Goal: Information Seeking & Learning: Check status

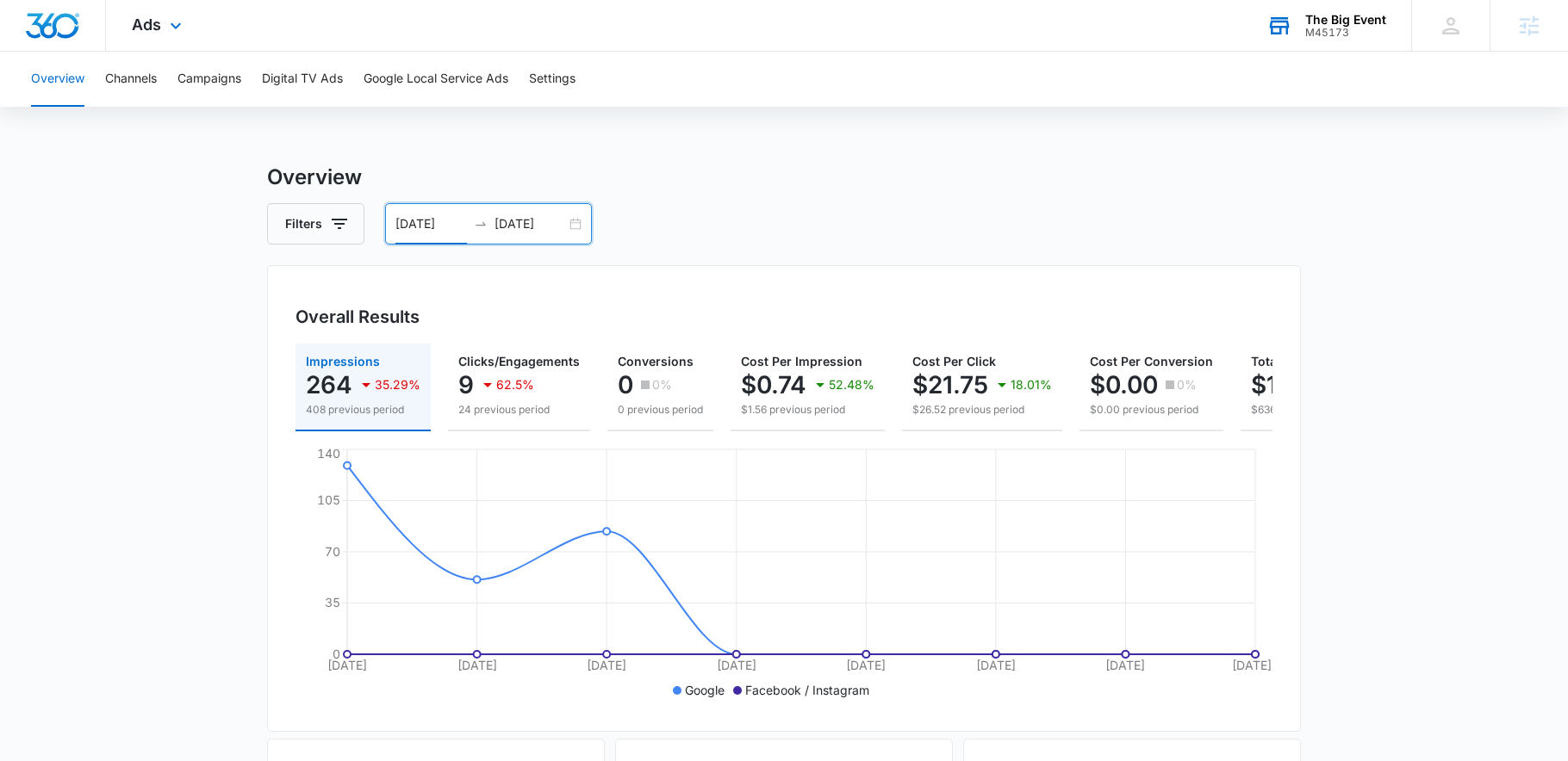
click at [1324, 28] on div "M45173" at bounding box center [1344, 33] width 80 height 12
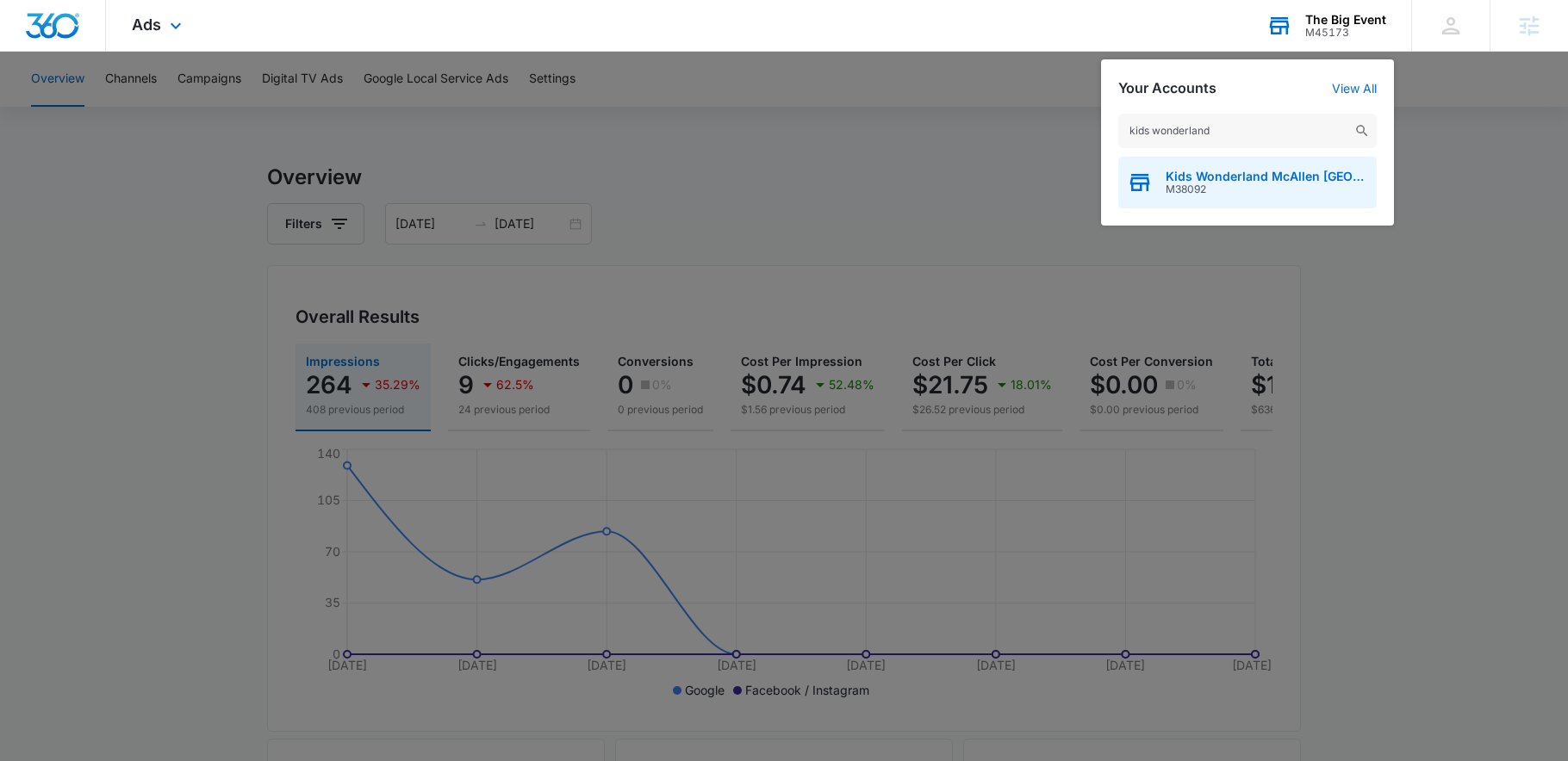
type input "kids wonderland"
click at [1251, 168] on div "Kids Wonderland McAllen TX M38092" at bounding box center [1247, 183] width 258 height 52
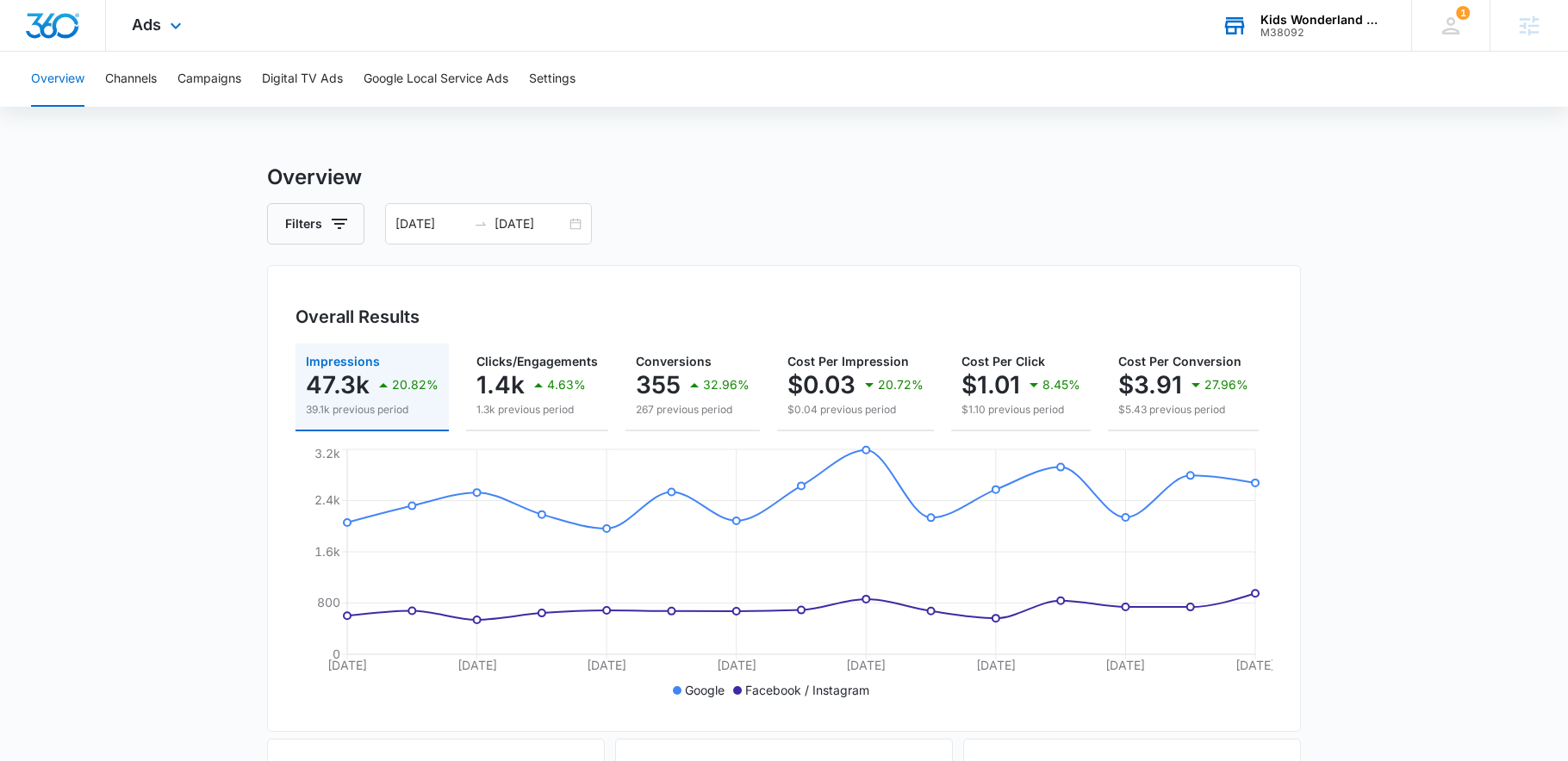
click at [564, 228] on input "[DATE]" at bounding box center [531, 224] width 72 height 19
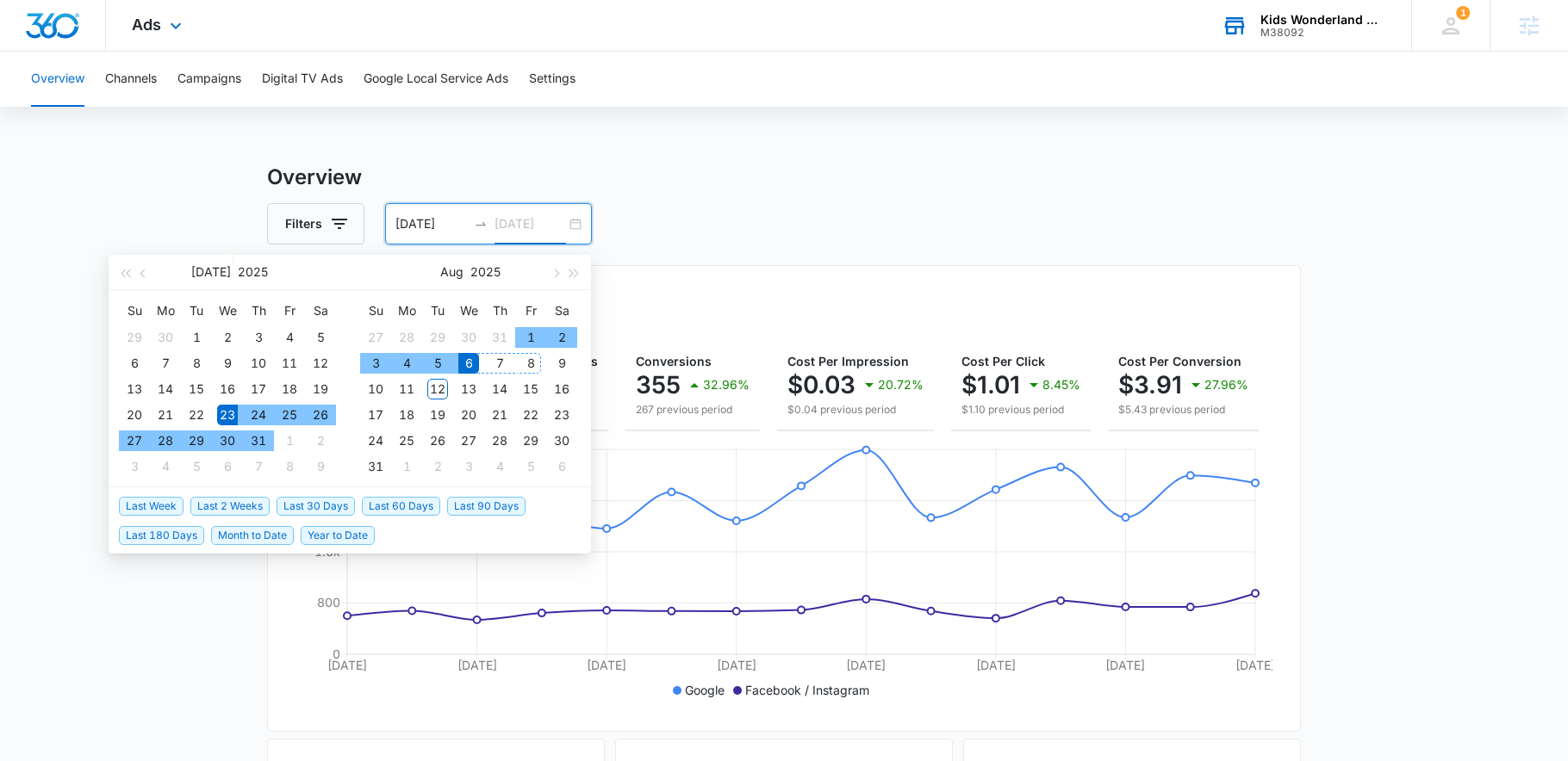
type input "[DATE]"
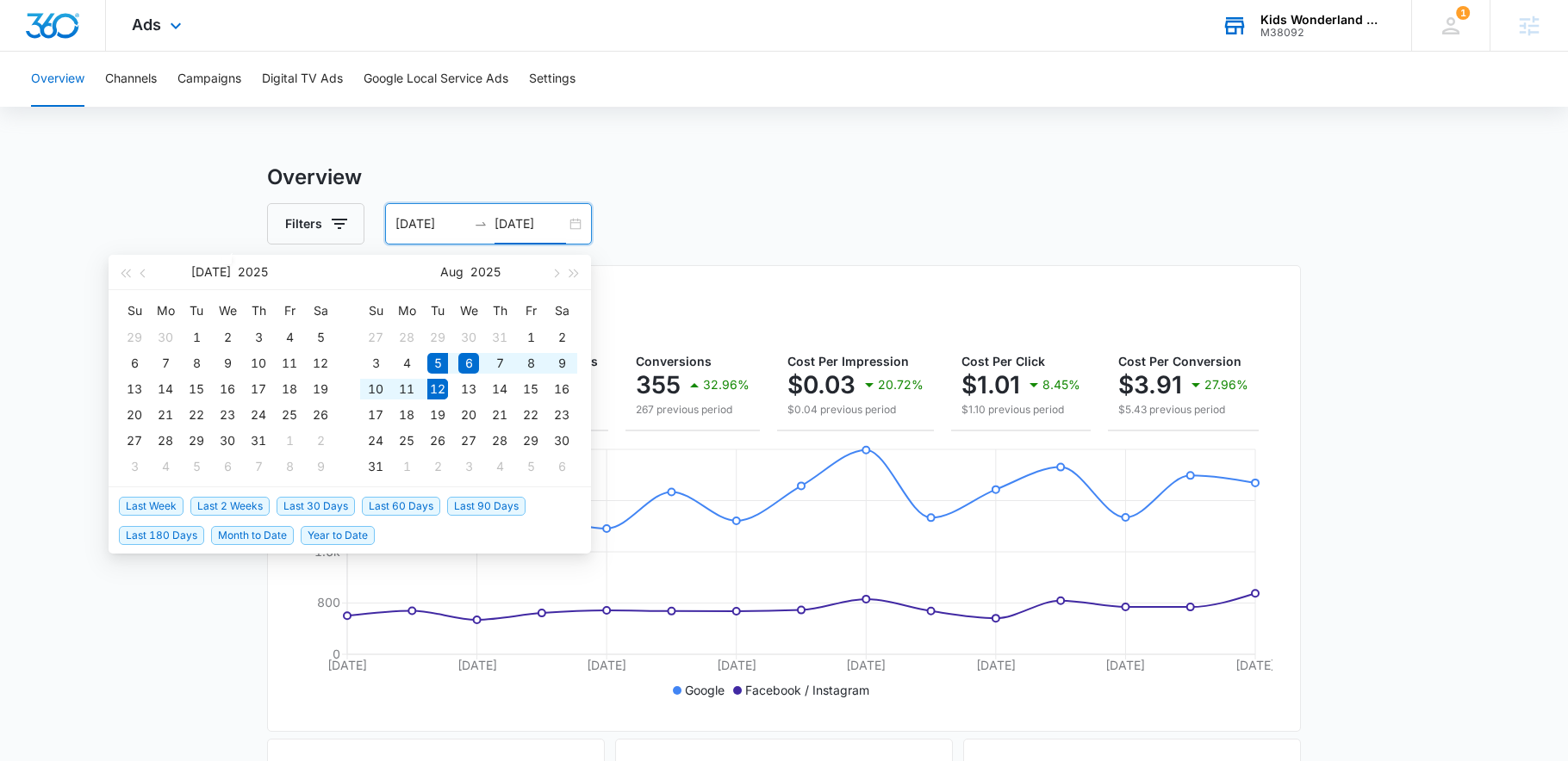
click at [153, 503] on span "Last Week" at bounding box center [151, 506] width 65 height 19
type input "[DATE]"
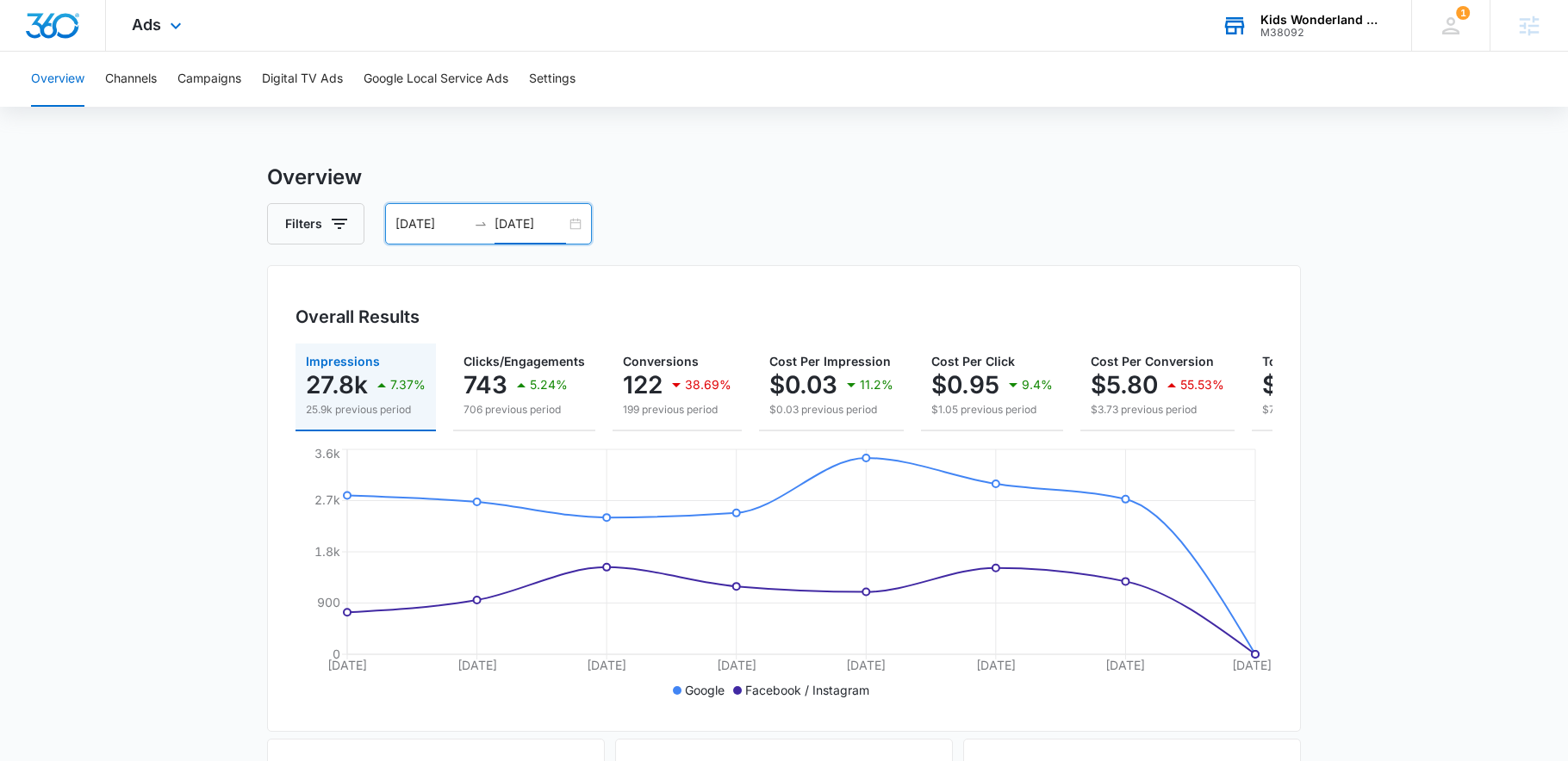
click at [547, 237] on div "[DATE] [DATE]" at bounding box center [488, 225] width 207 height 42
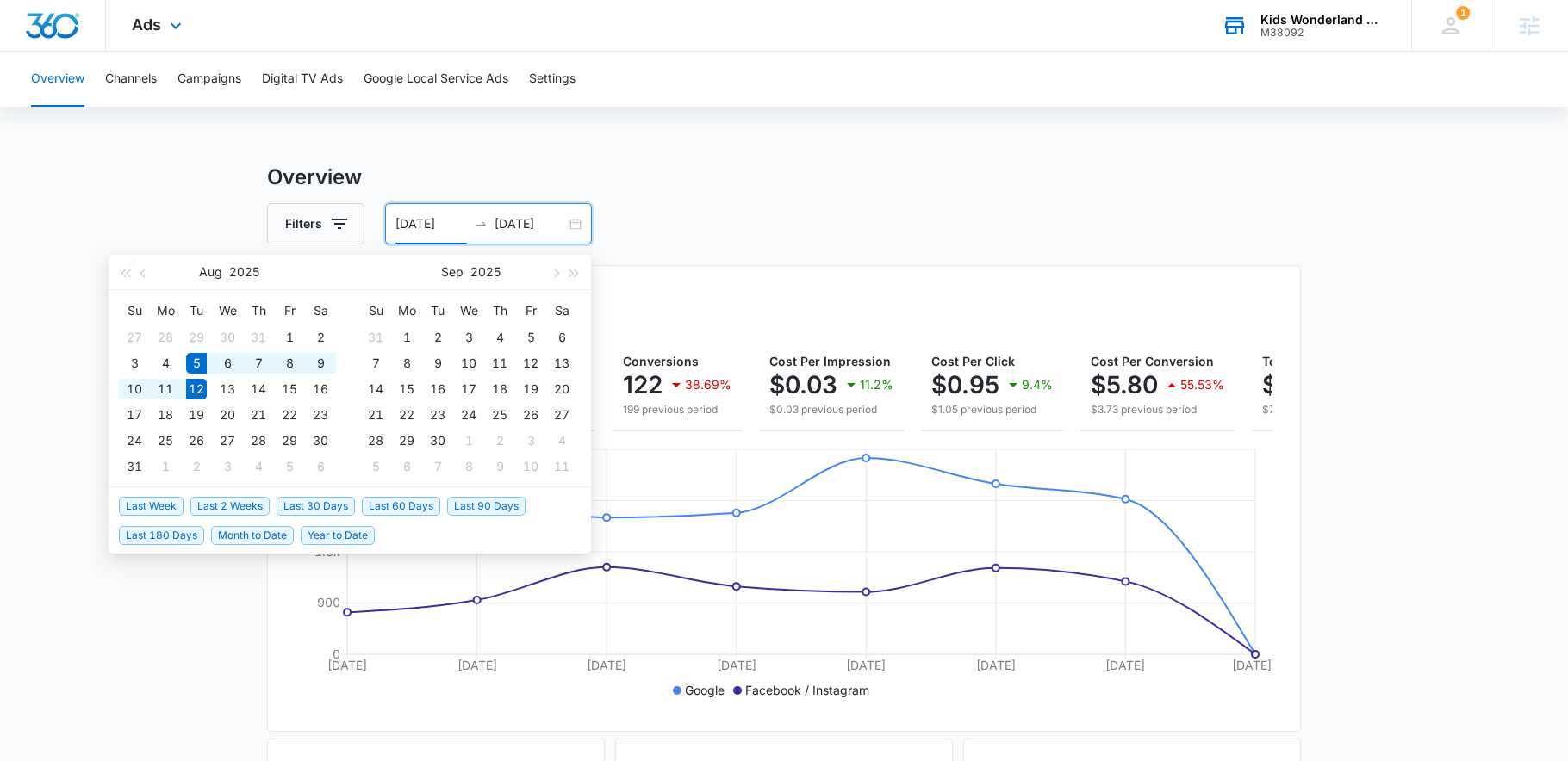
type input "[DATE]"
click at [137, 509] on span "Last Week" at bounding box center [151, 506] width 65 height 19
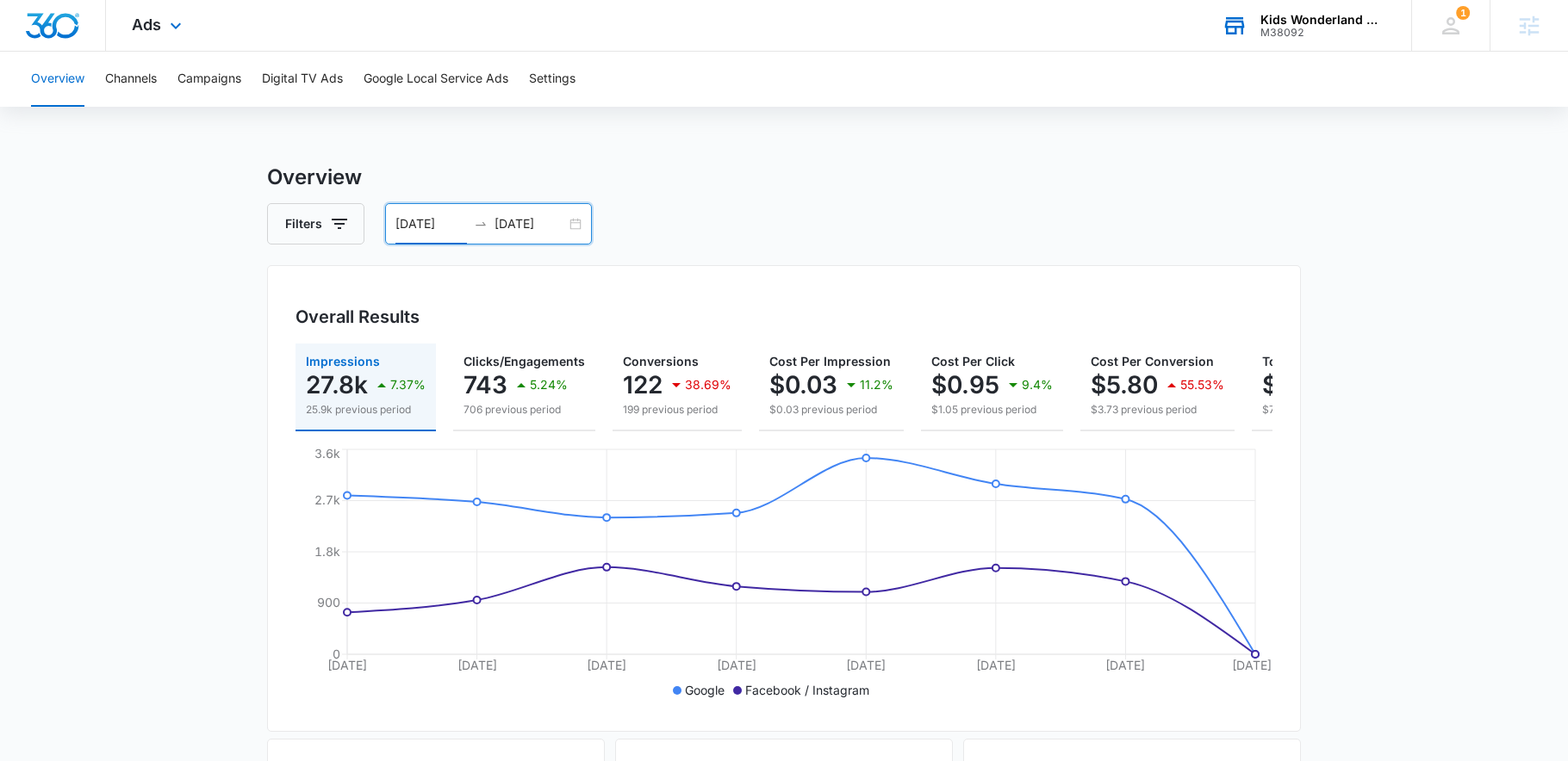
click at [501, 235] on div "[DATE] [DATE]" at bounding box center [488, 225] width 207 height 42
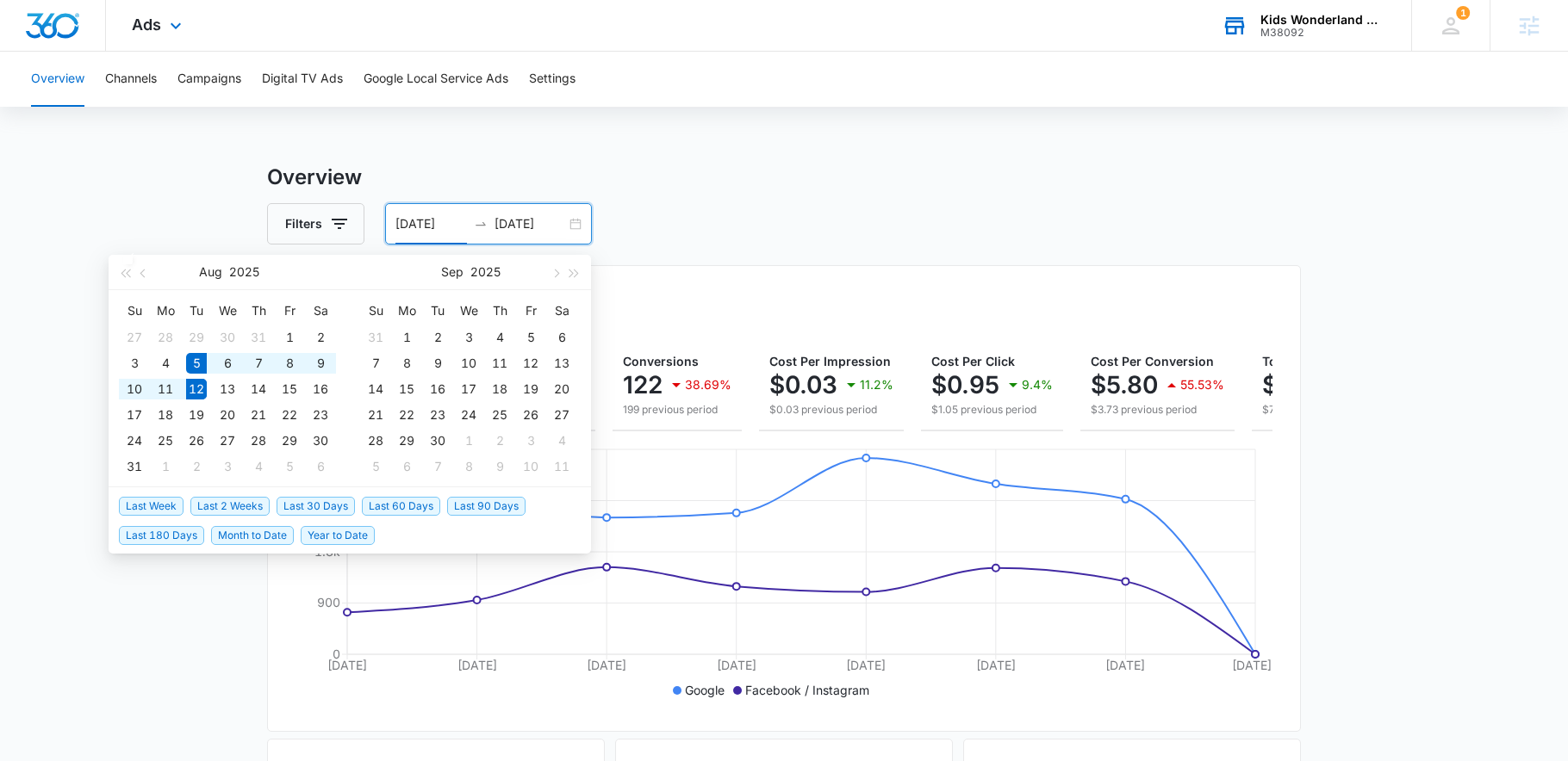
click at [915, 176] on h3 "Overview" at bounding box center [784, 177] width 1033 height 31
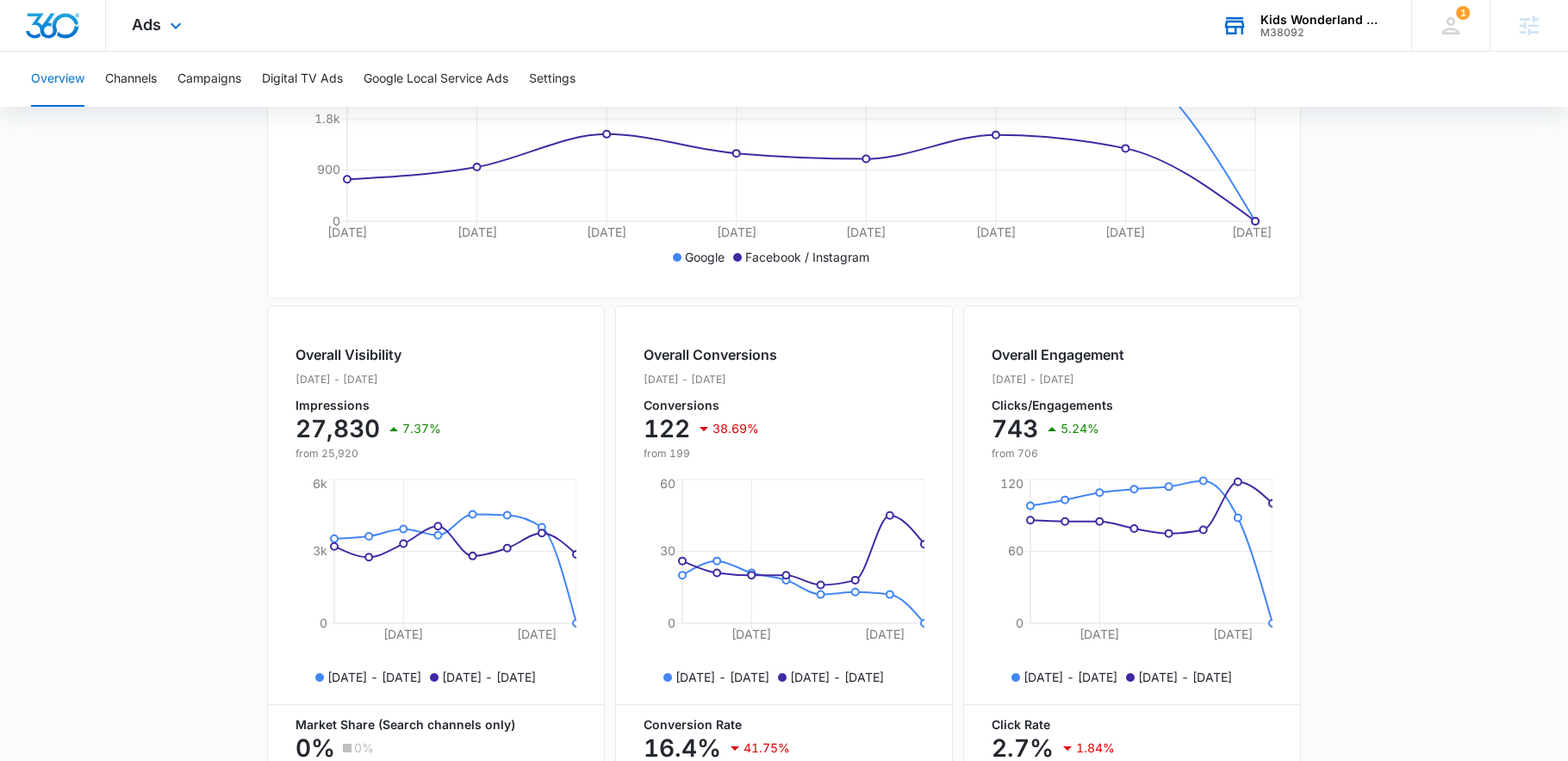
scroll to position [522, 0]
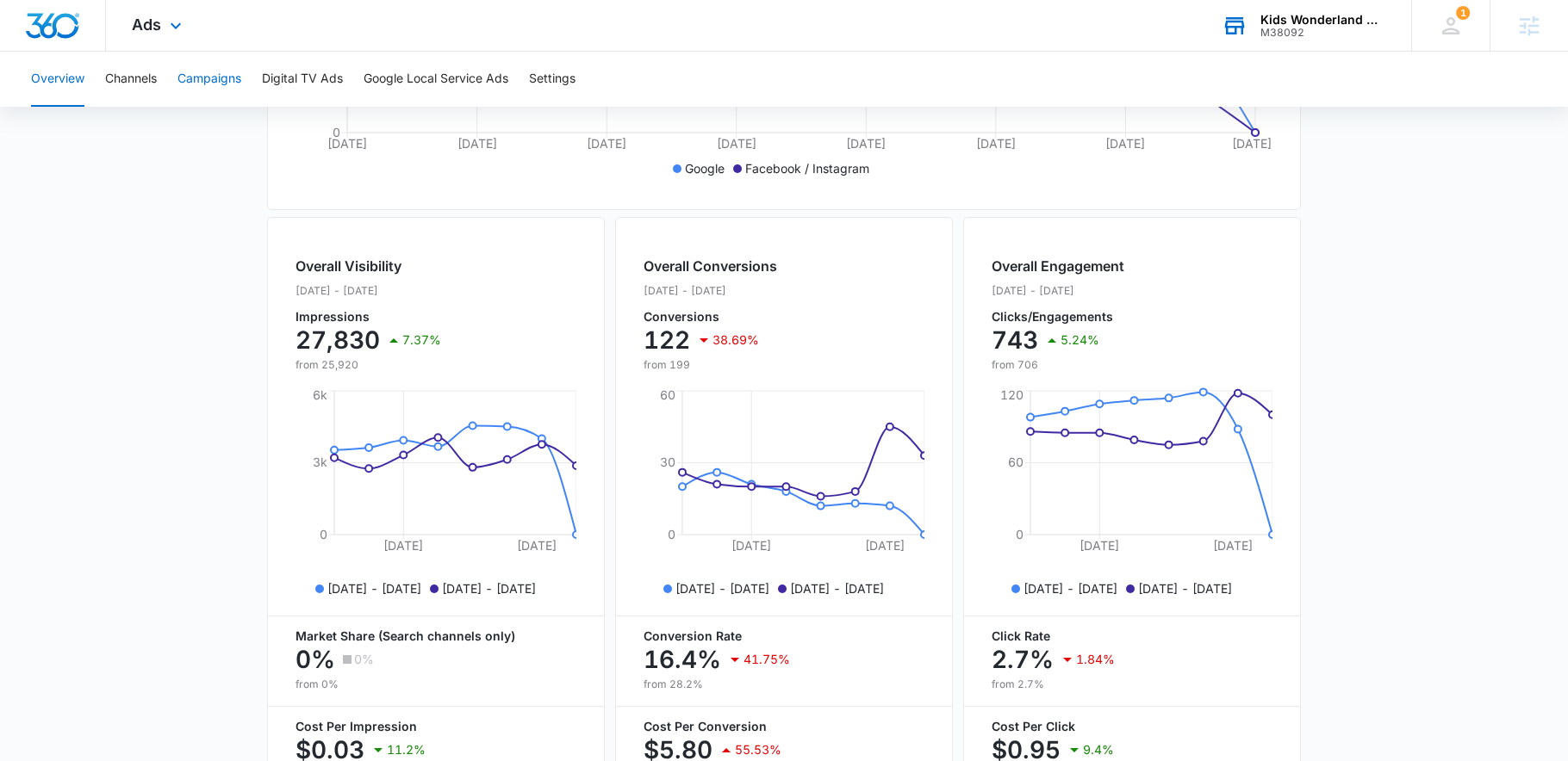
click at [217, 67] on button "Campaigns" at bounding box center [210, 78] width 64 height 55
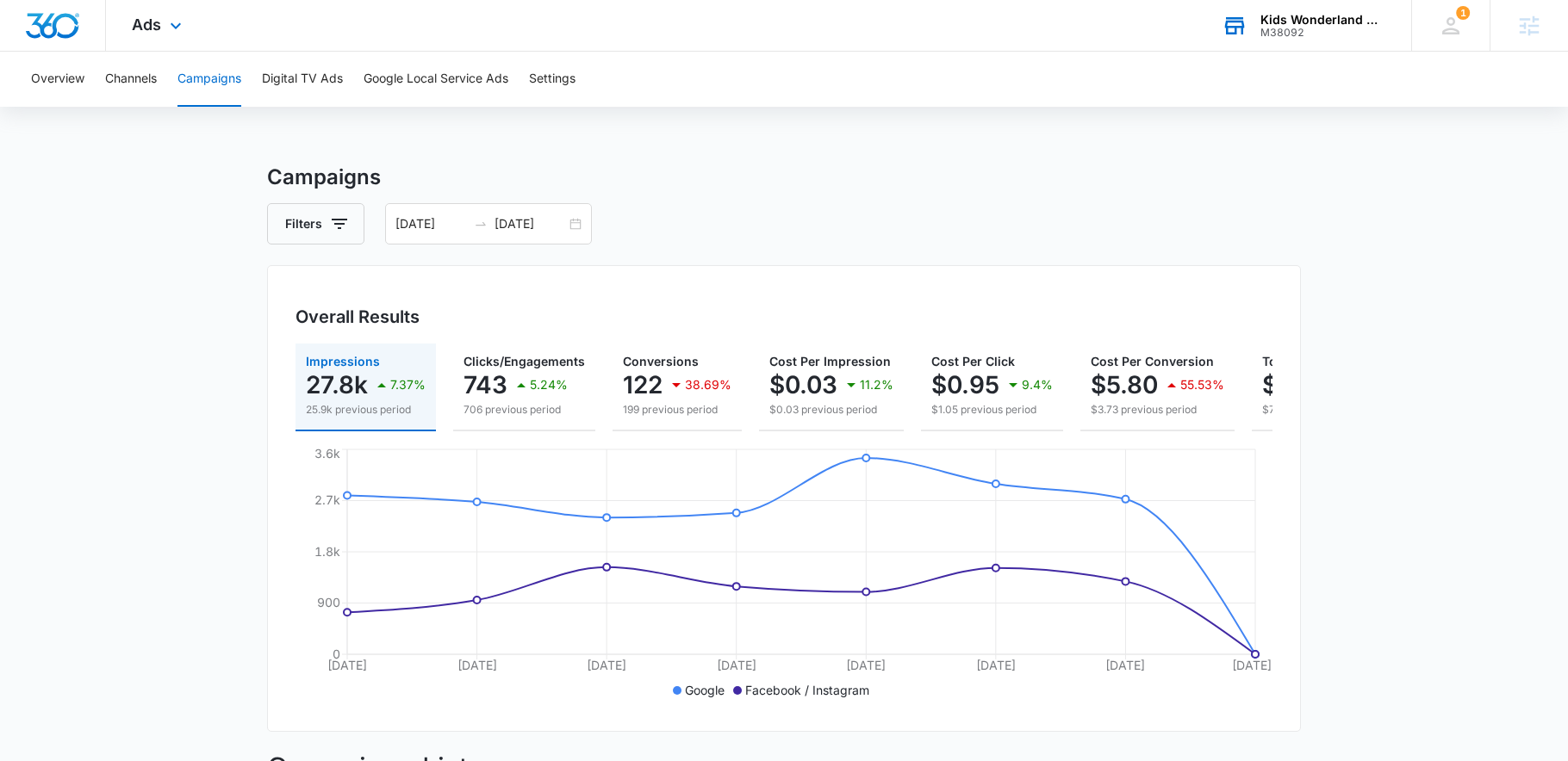
scroll to position [0, 161]
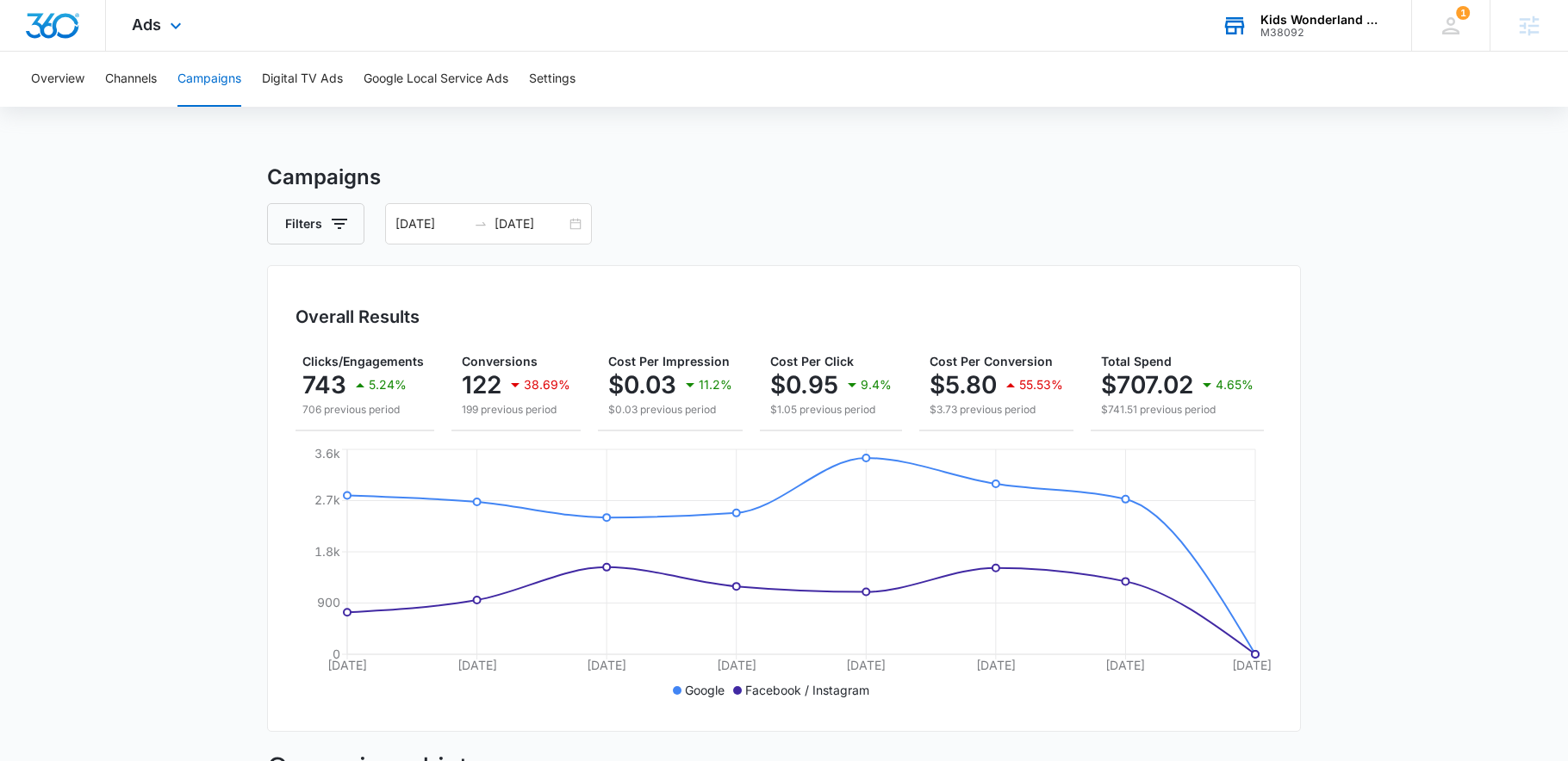
click at [1335, 23] on div "Kids Wonderland McAllen [GEOGRAPHIC_DATA]" at bounding box center [1323, 20] width 126 height 14
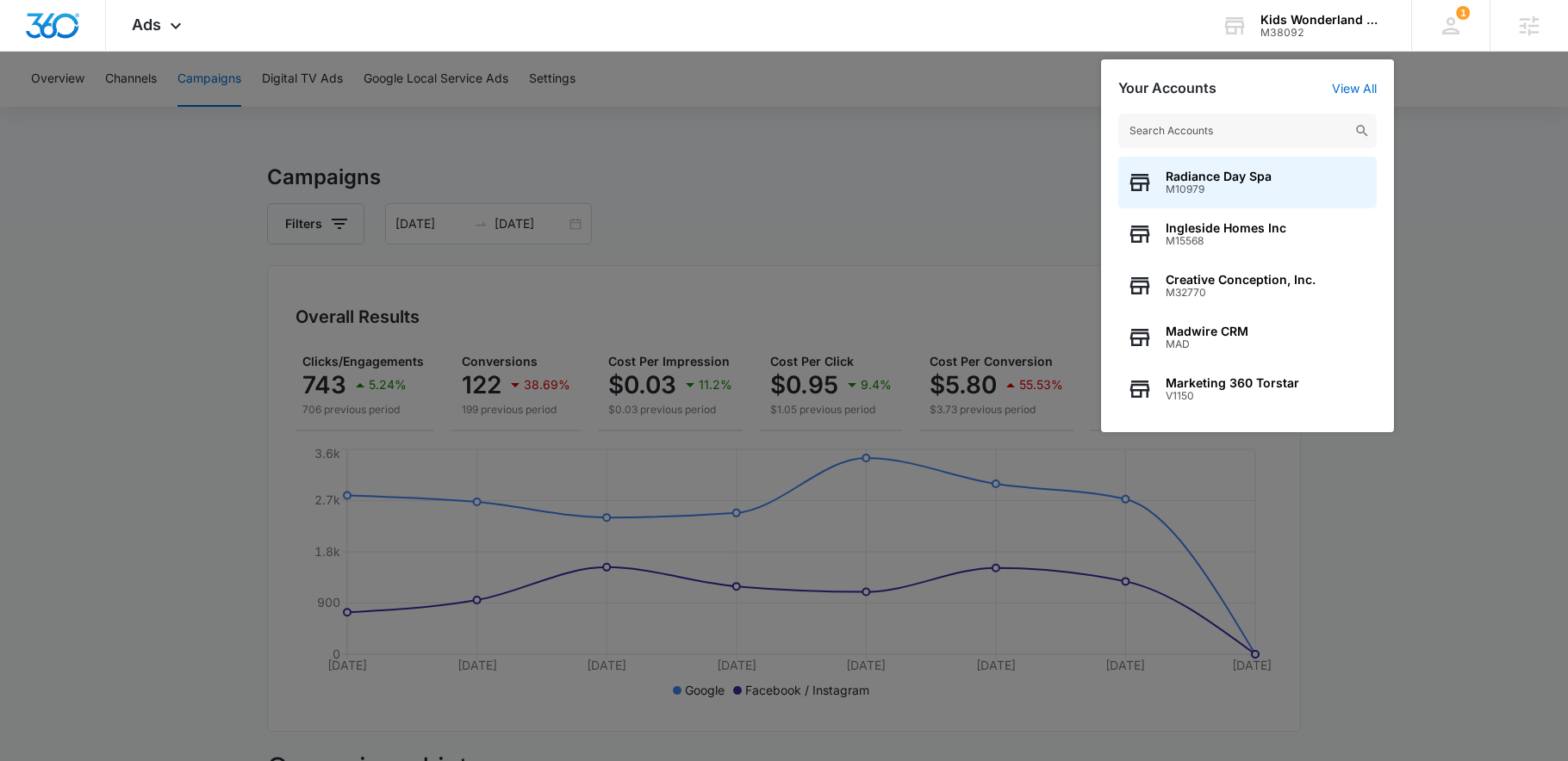
click at [1331, 125] on input "text" at bounding box center [1247, 130] width 258 height 35
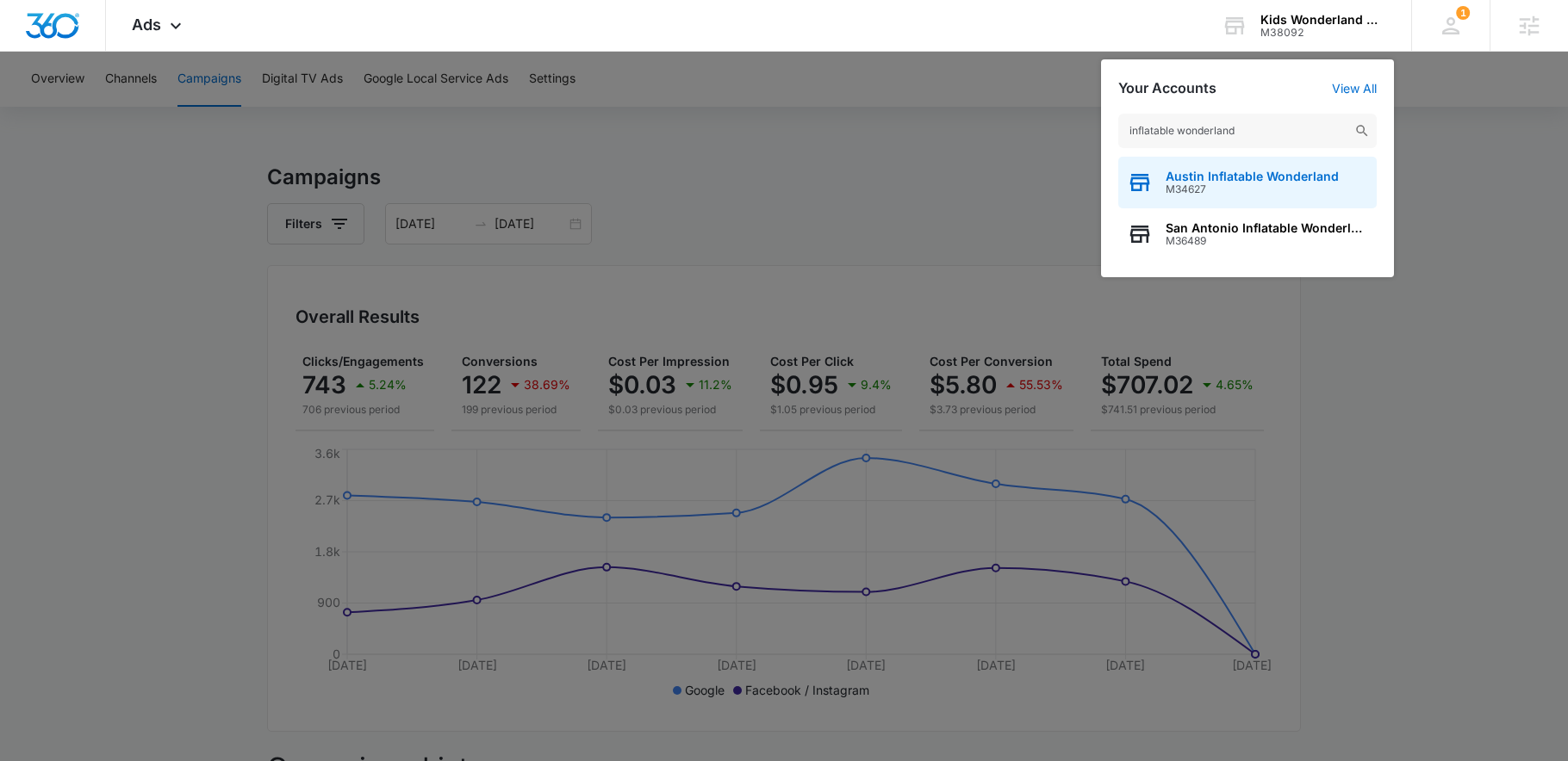
type input "inflatable wonderland"
click at [1291, 180] on span "Austin Inflatable Wonderland" at bounding box center [1252, 177] width 173 height 14
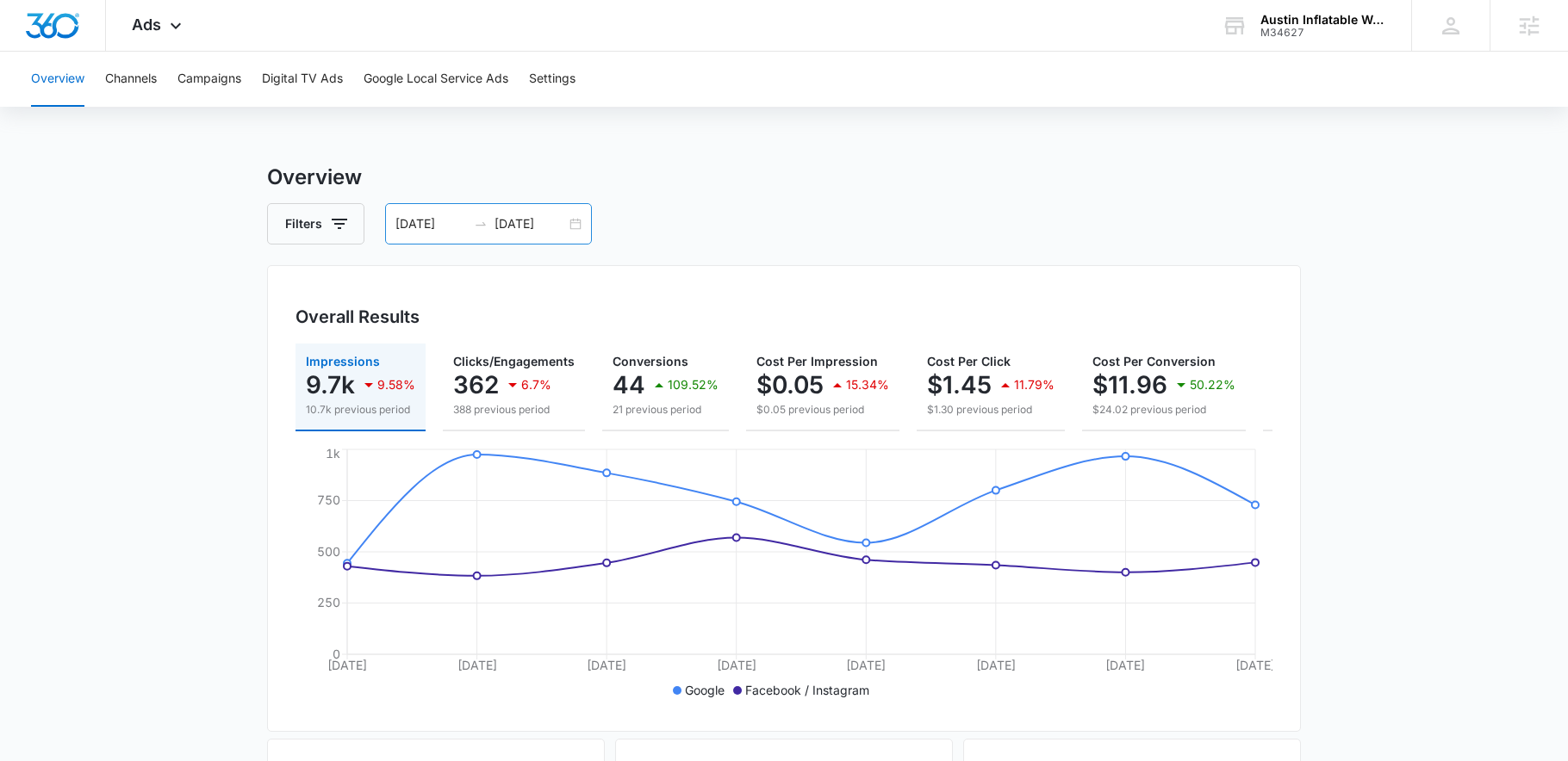
click at [404, 228] on input "[DATE]" at bounding box center [431, 224] width 72 height 19
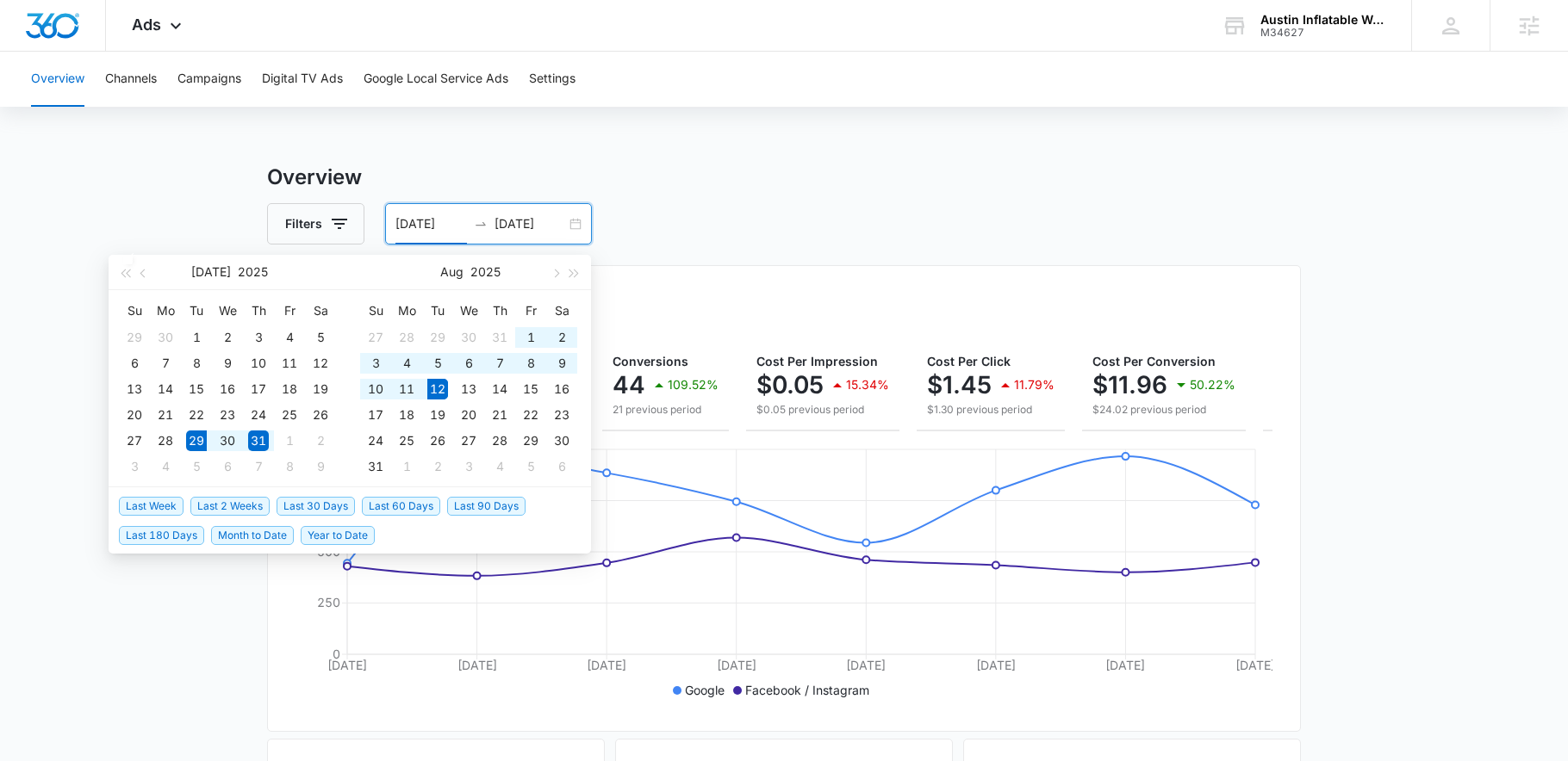
click at [258, 507] on span "Last 2 Weeks" at bounding box center [231, 506] width 79 height 19
type input "[DATE]"
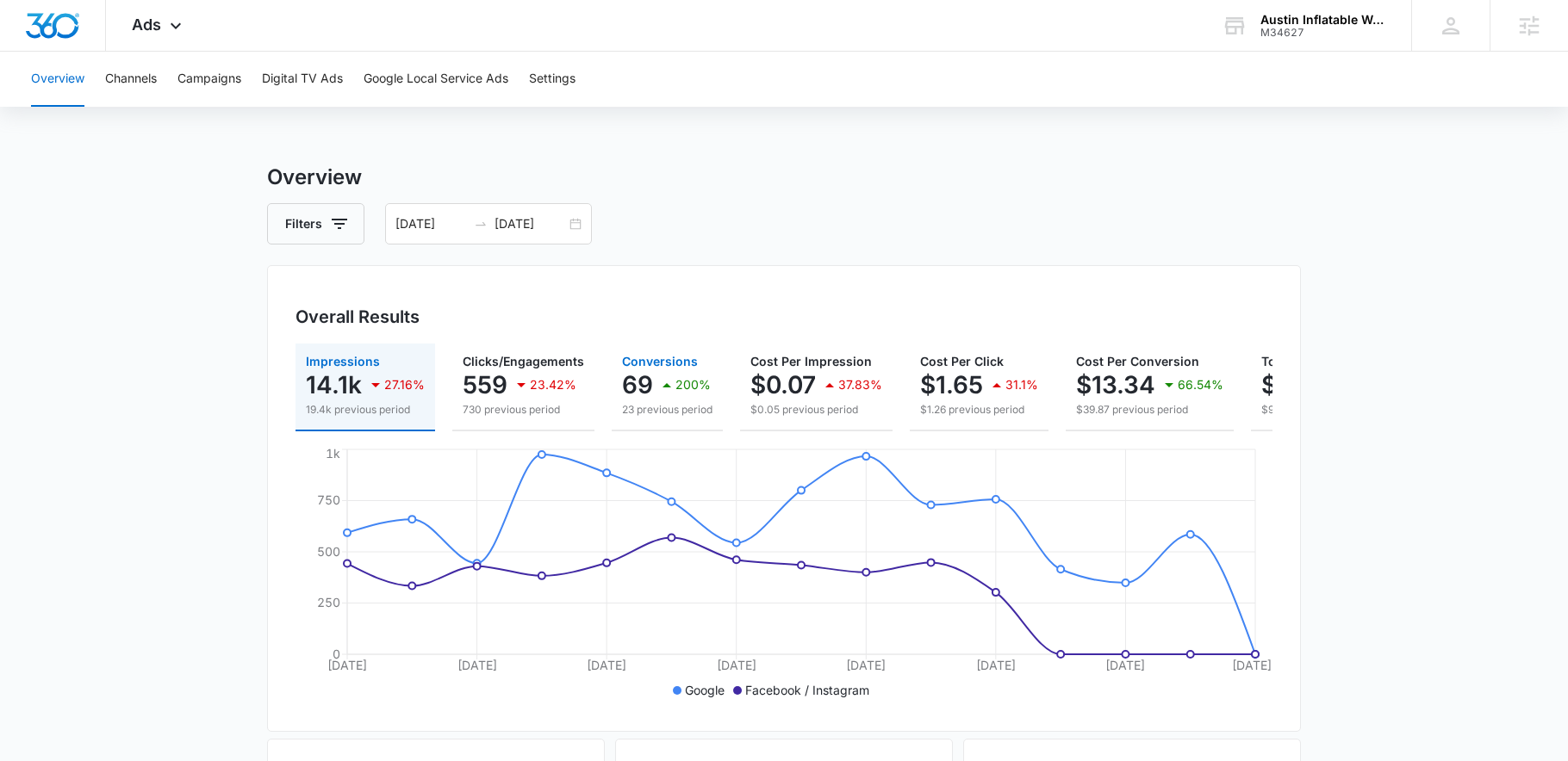
click at [669, 385] on icon "button" at bounding box center [666, 384] width 21 height 21
